Goal: Task Accomplishment & Management: Use online tool/utility

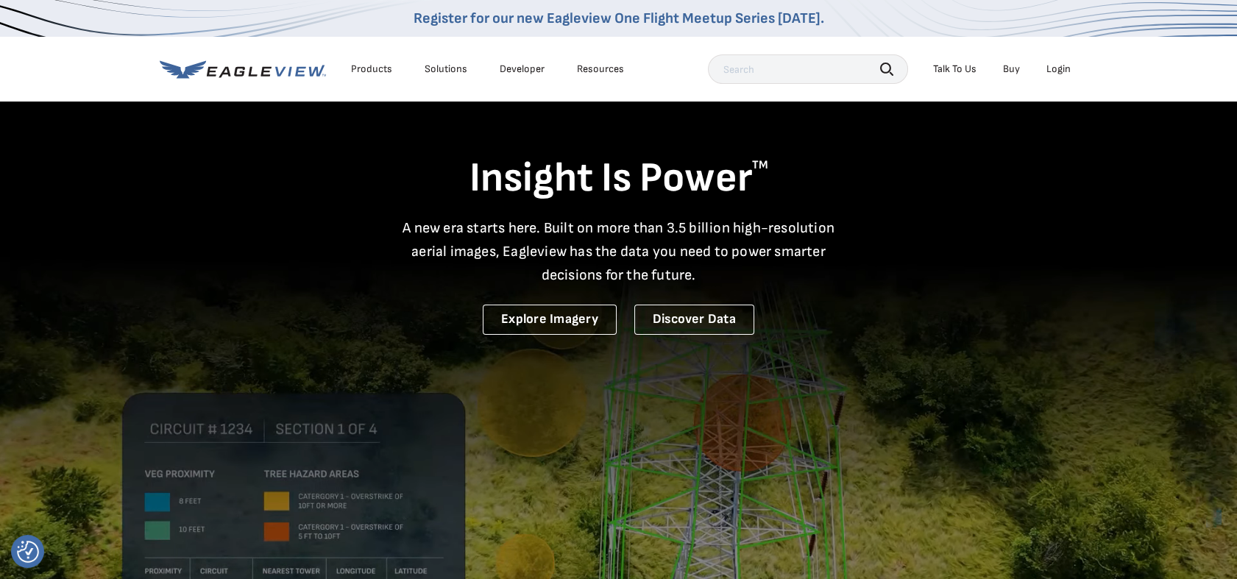
click at [1060, 67] on div "Login" at bounding box center [1058, 69] width 24 height 13
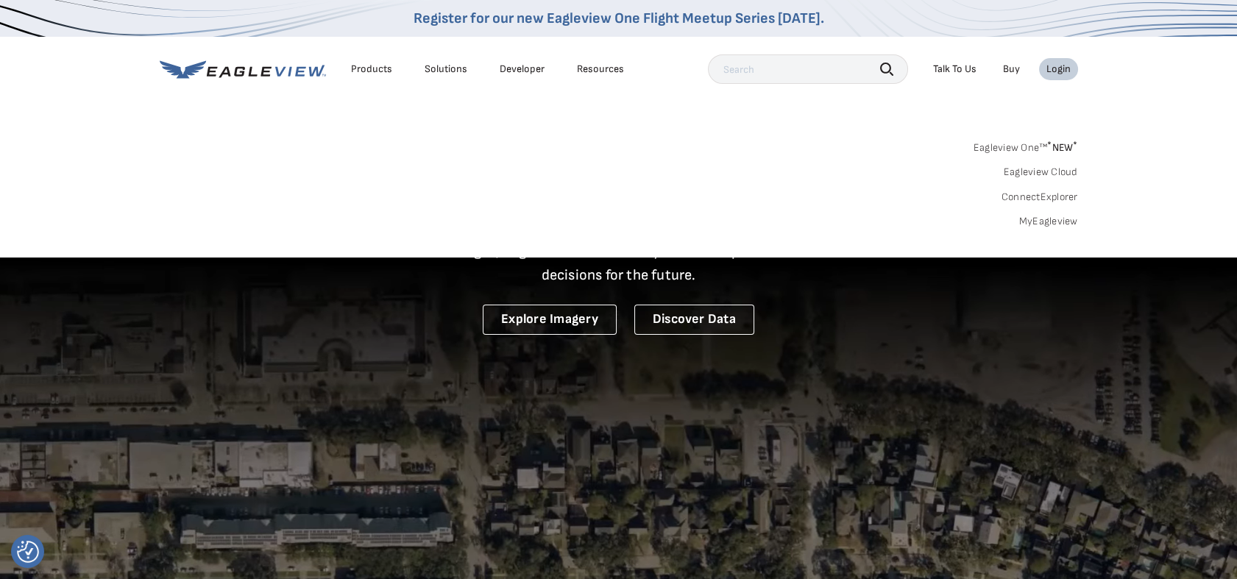
click at [1046, 220] on link "MyEagleview" at bounding box center [1048, 221] width 59 height 13
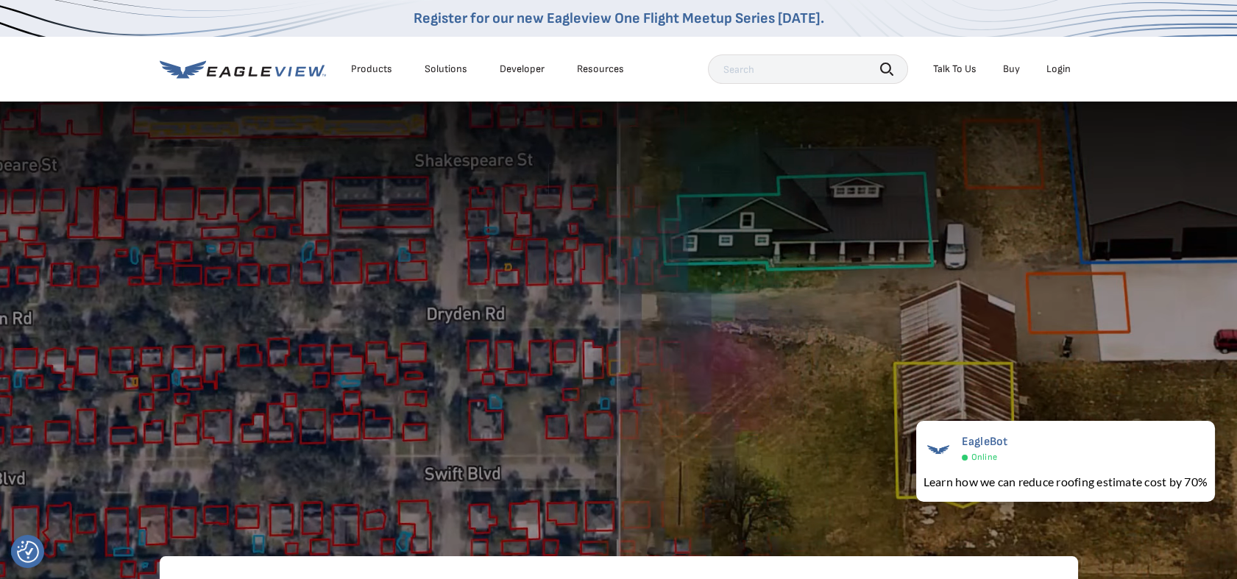
scroll to position [163, 0]
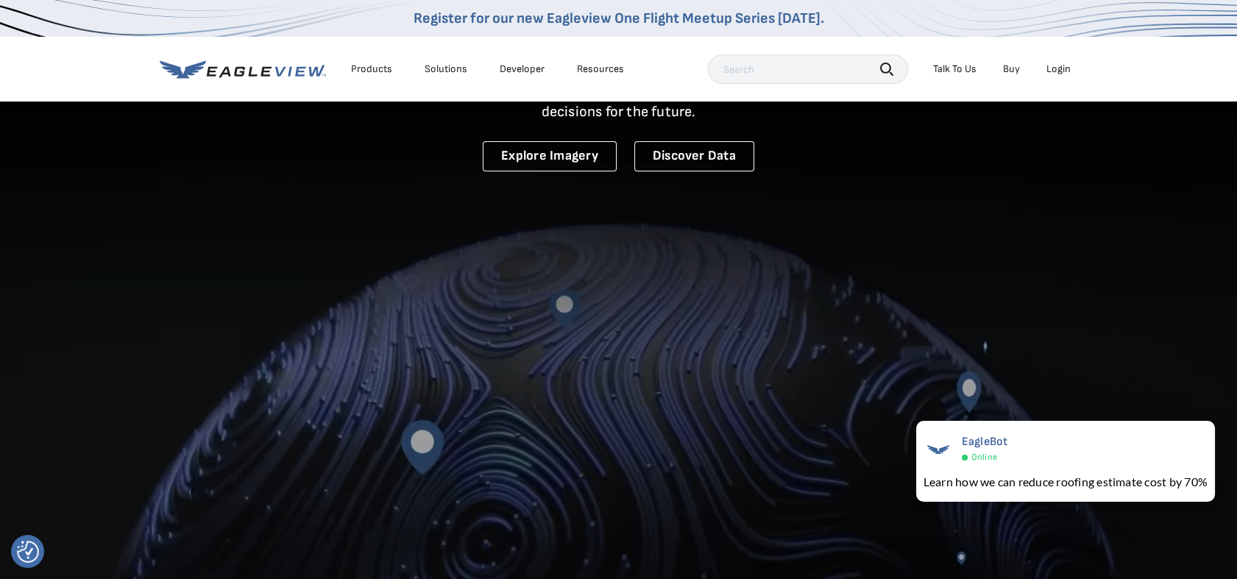
click at [1060, 341] on video at bounding box center [618, 265] width 1237 height 856
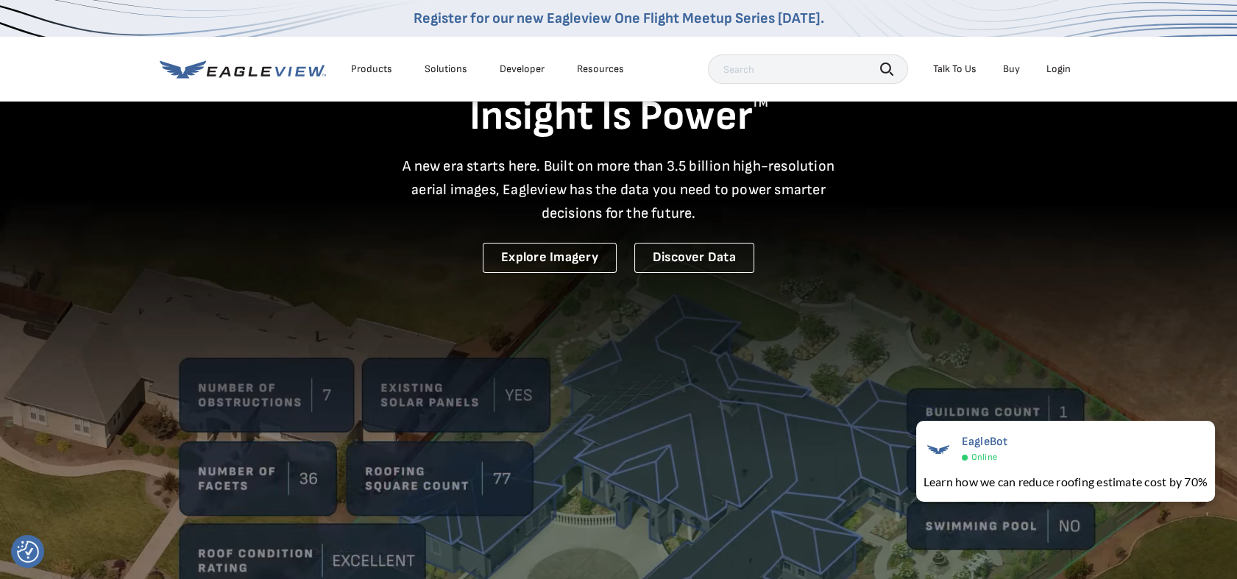
scroll to position [0, 0]
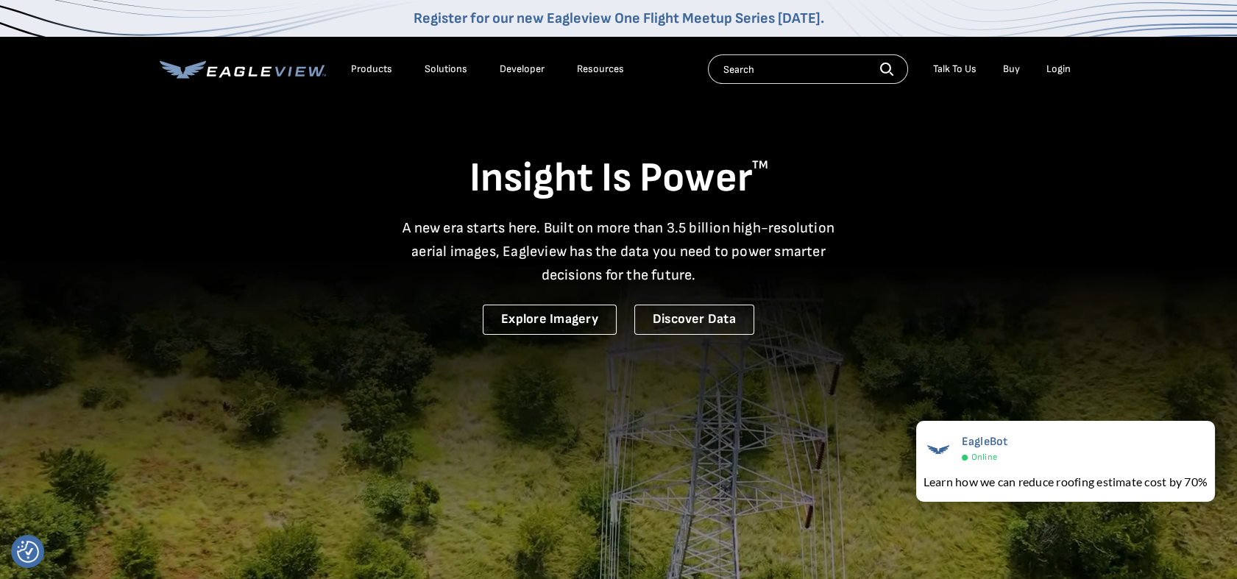
click at [377, 71] on div "Products" at bounding box center [371, 69] width 41 height 13
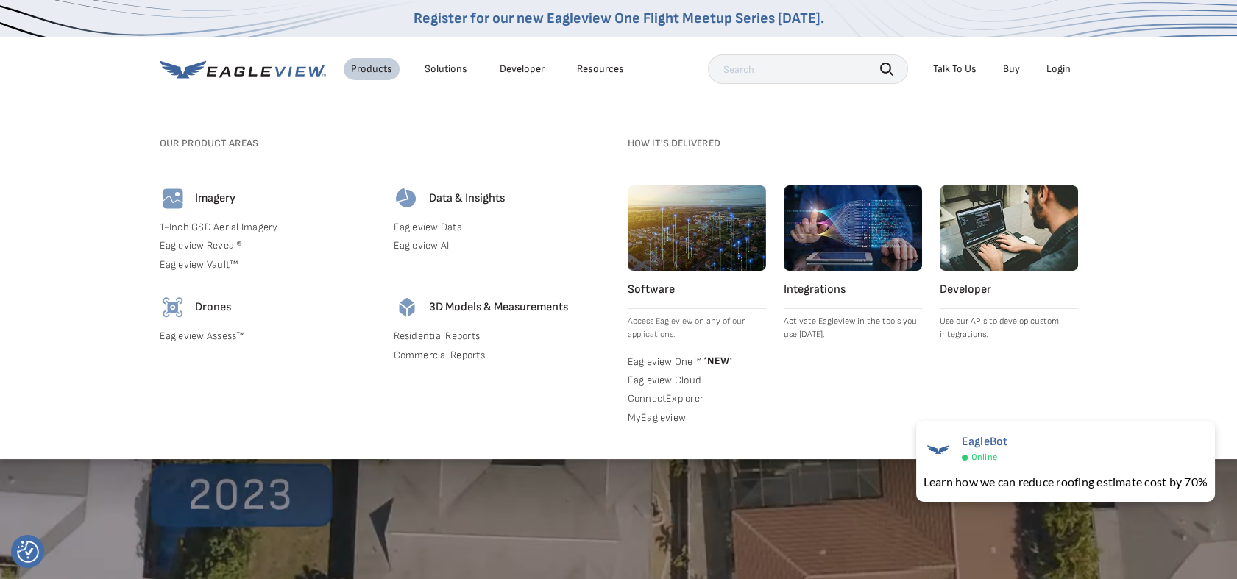
click at [666, 363] on link "Eagleview One™ * NEW *" at bounding box center [697, 360] width 138 height 15
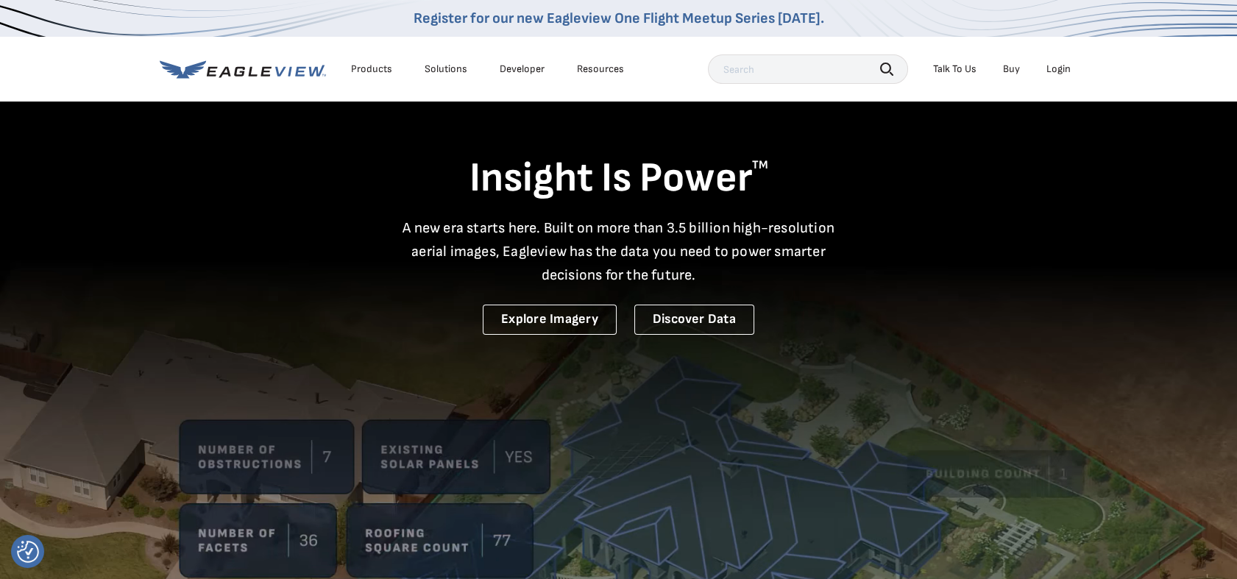
click at [1060, 71] on div "Login" at bounding box center [1058, 69] width 24 height 13
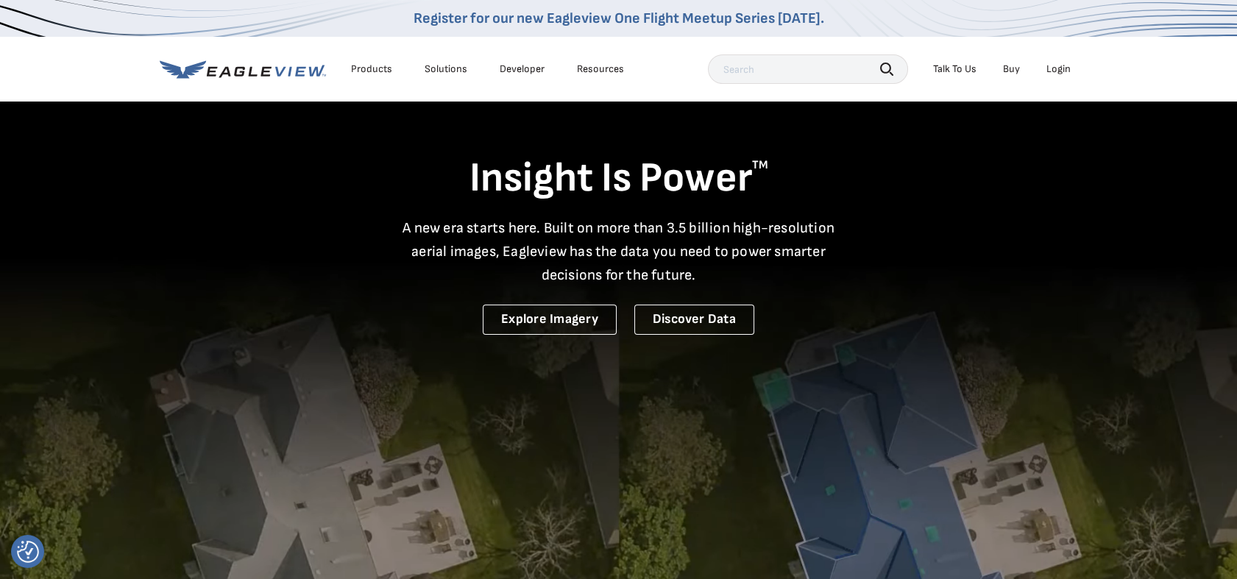
click at [1062, 69] on div "Login" at bounding box center [1058, 69] width 24 height 13
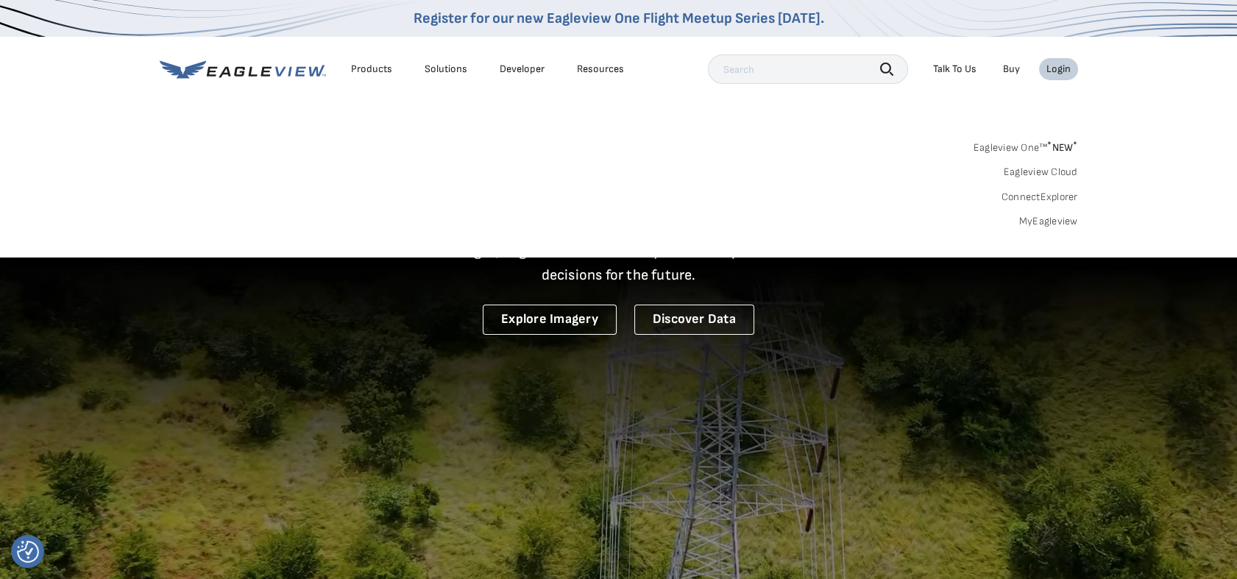
click at [1049, 221] on link "MyEagleview" at bounding box center [1048, 221] width 59 height 13
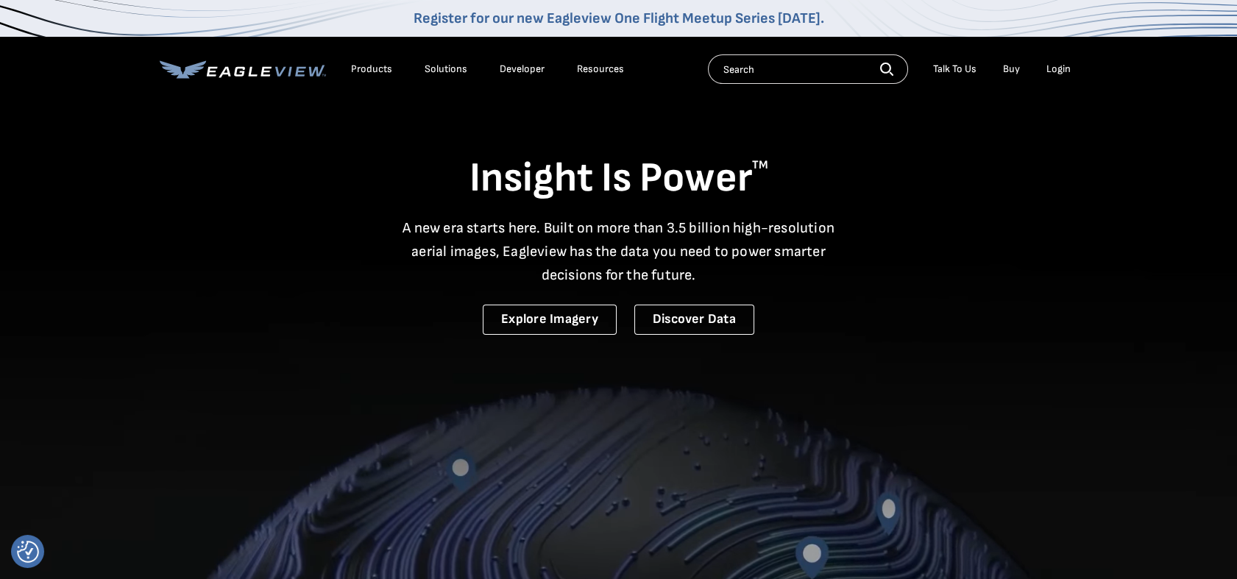
click at [1055, 70] on div "Login" at bounding box center [1058, 69] width 24 height 13
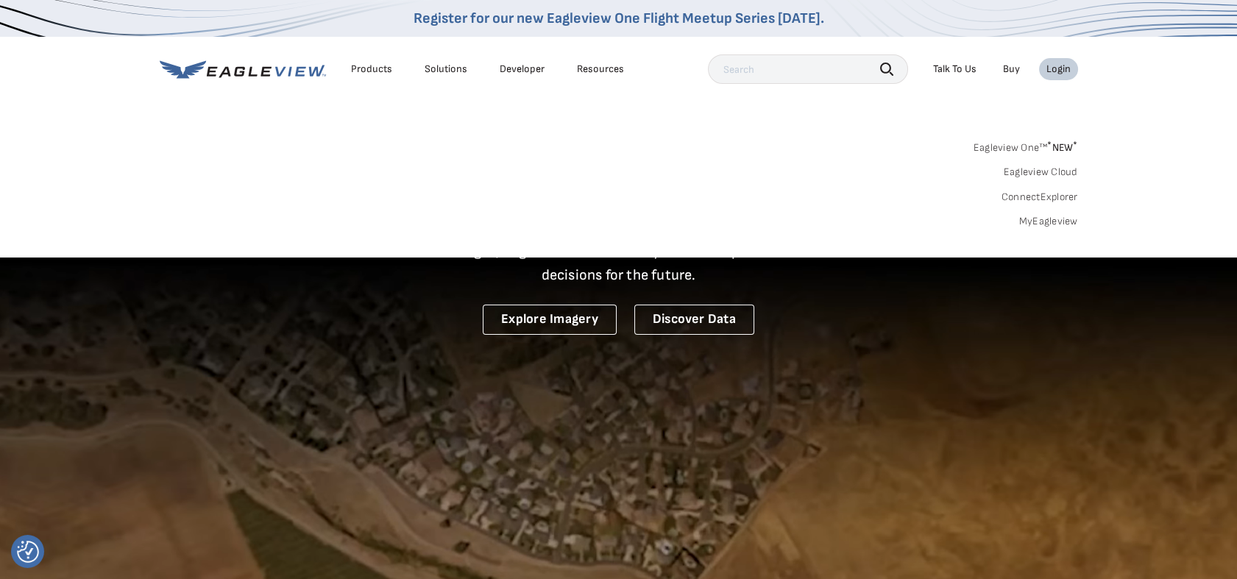
click at [1028, 221] on link "MyEagleview" at bounding box center [1048, 221] width 59 height 13
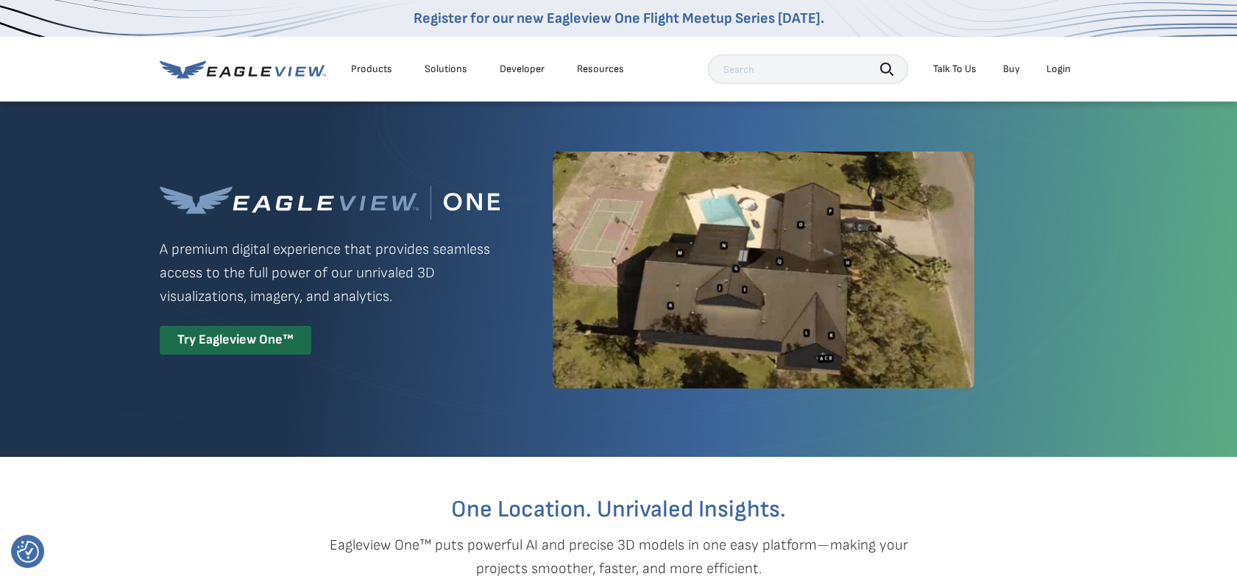
click at [1064, 71] on div "Login" at bounding box center [1058, 69] width 24 height 13
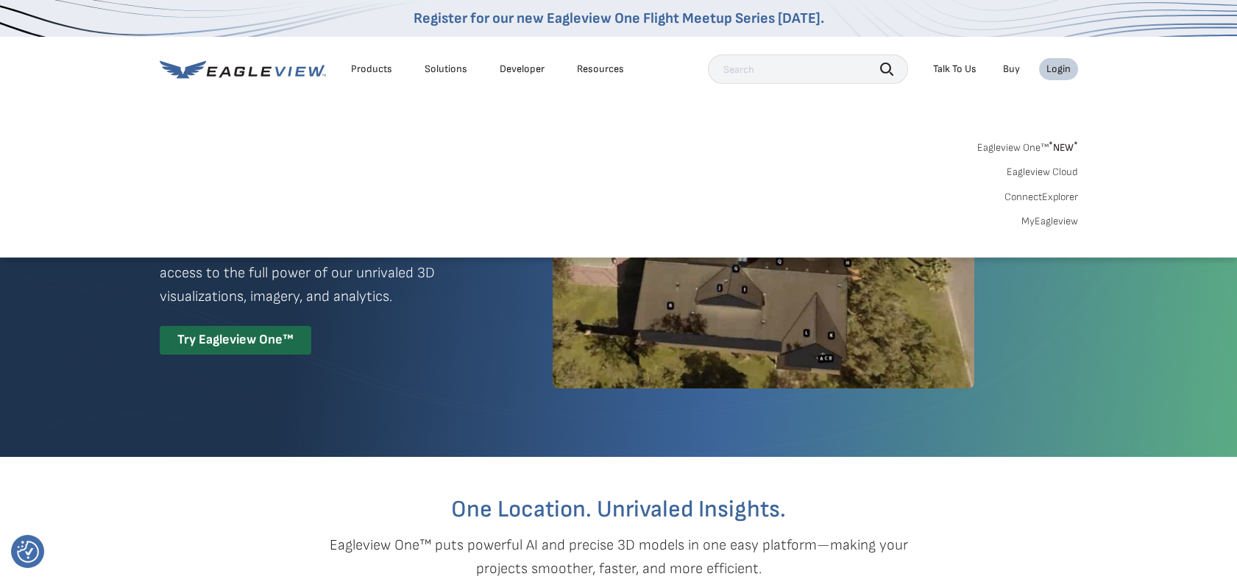
click at [1056, 74] on div "Login" at bounding box center [1058, 69] width 24 height 13
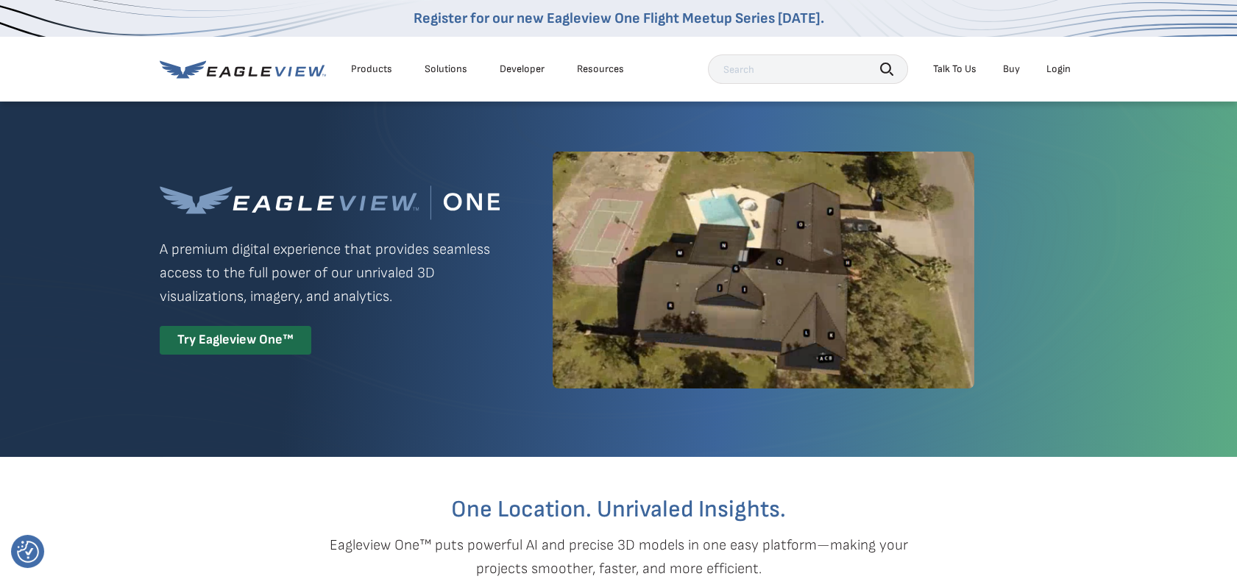
click at [1052, 70] on div "Login" at bounding box center [1058, 69] width 24 height 13
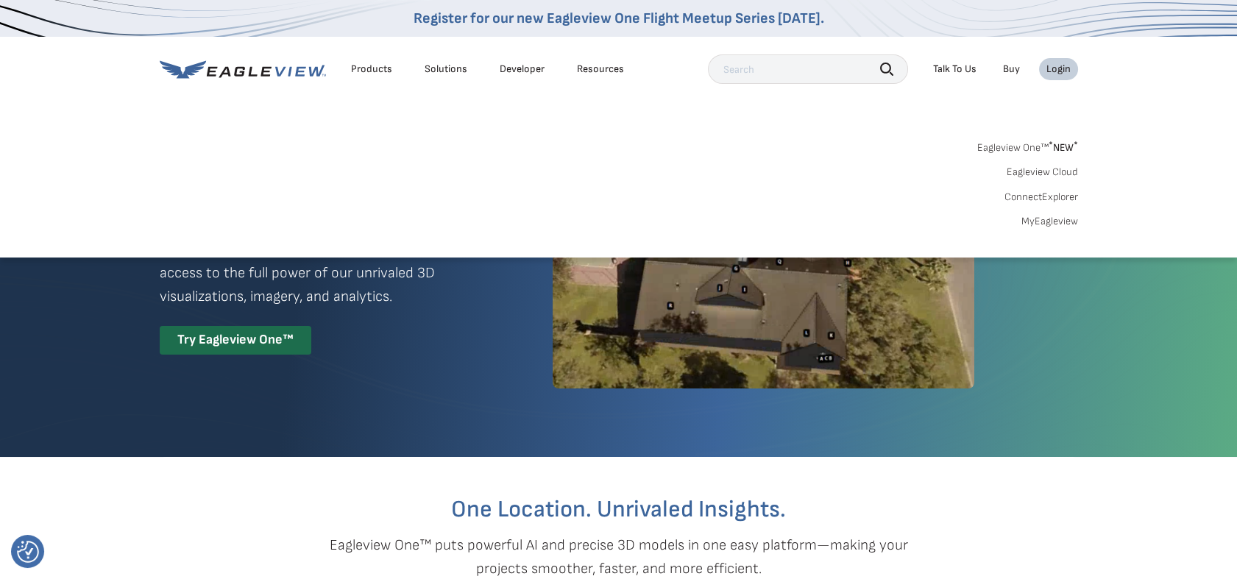
click at [1040, 194] on link "ConnectExplorer" at bounding box center [1041, 197] width 74 height 13
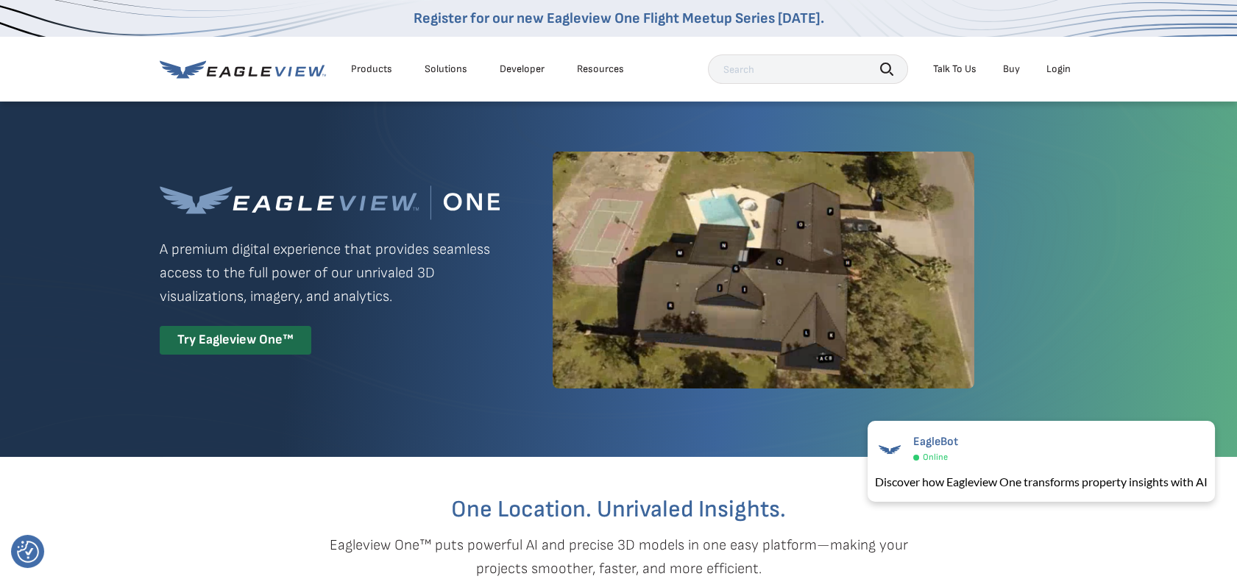
click at [1061, 69] on div "Login" at bounding box center [1058, 69] width 24 height 13
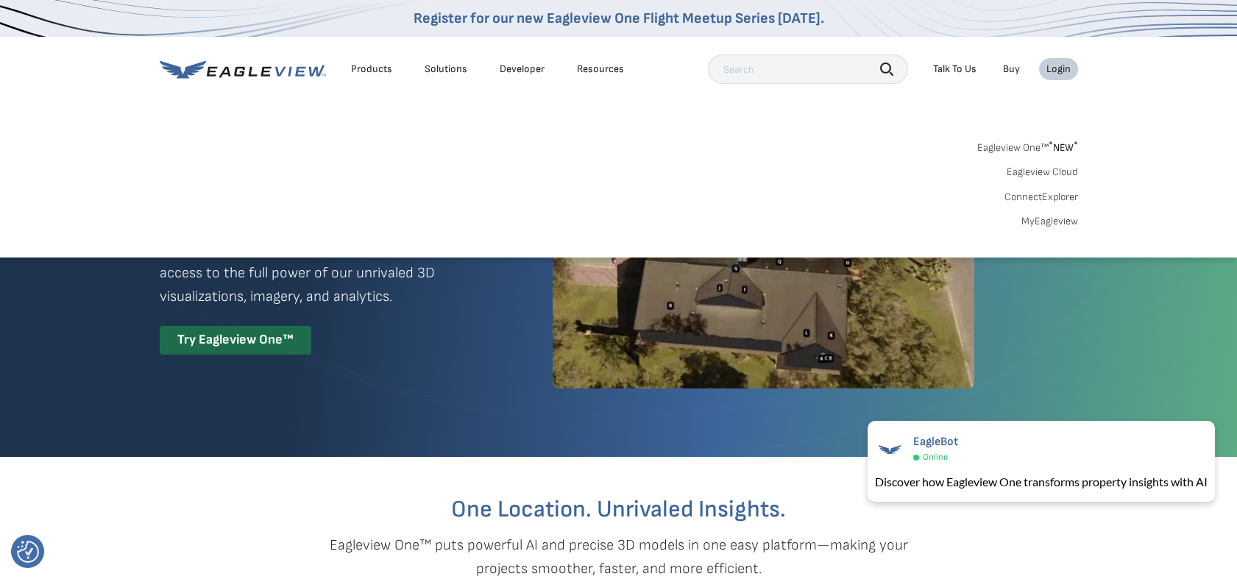
click at [1051, 219] on link "MyEagleview" at bounding box center [1049, 221] width 57 height 13
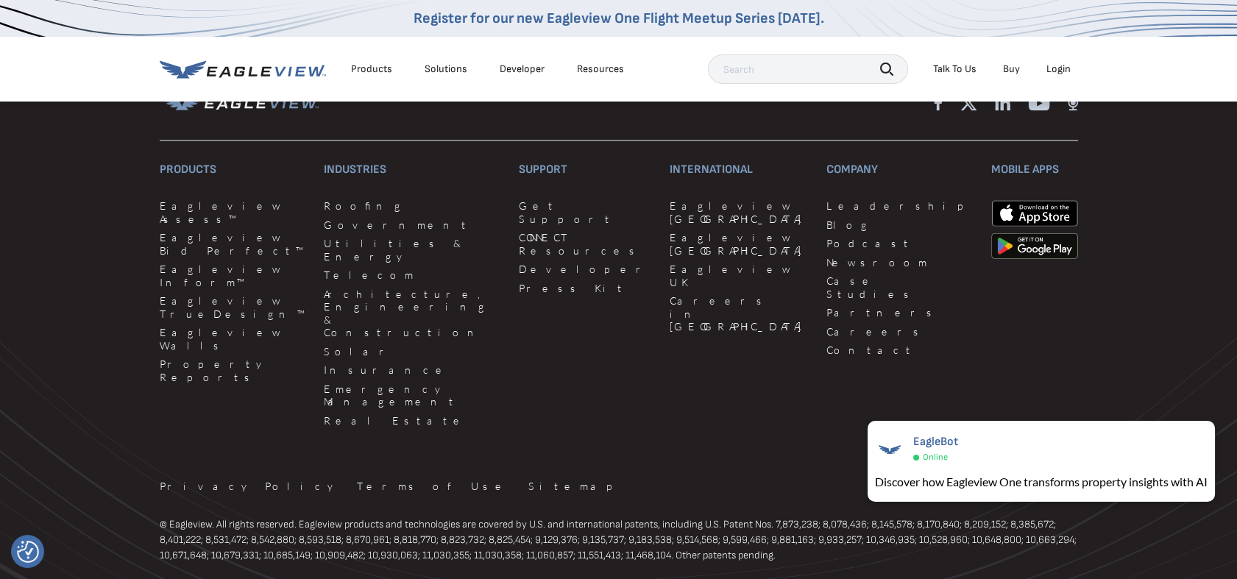
scroll to position [3513, 0]
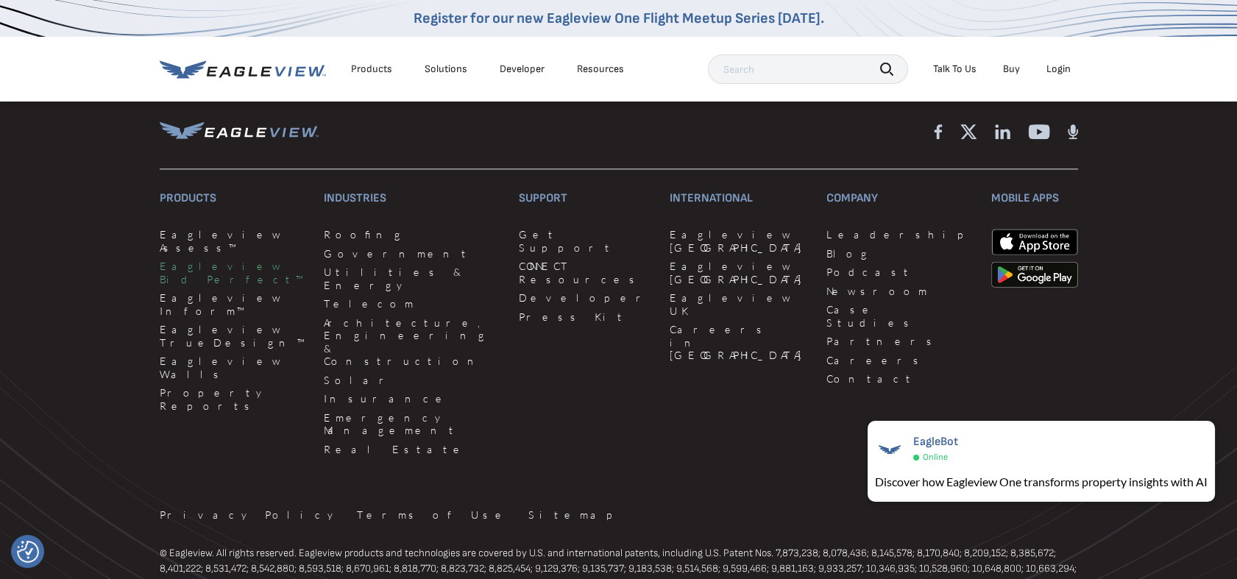
click at [222, 260] on link "Eagleview Bid Perfect™" at bounding box center [233, 273] width 146 height 26
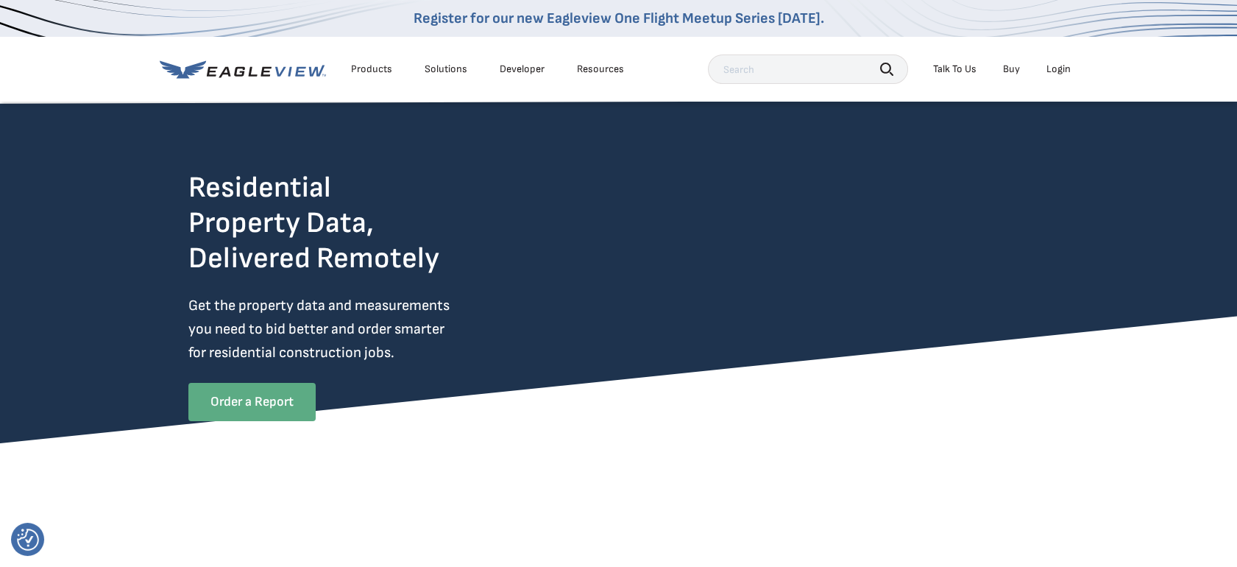
click at [234, 406] on link "Order a Report" at bounding box center [251, 402] width 127 height 38
